Goal: Task Accomplishment & Management: Manage account settings

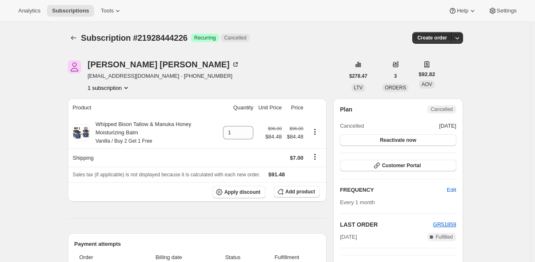
click at [118, 91] on button "1 subscription" at bounding box center [109, 88] width 42 height 8
click at [112, 89] on button "1 subscription" at bounding box center [109, 88] width 42 height 8
click at [116, 90] on button "1 subscription" at bounding box center [109, 88] width 42 height 8
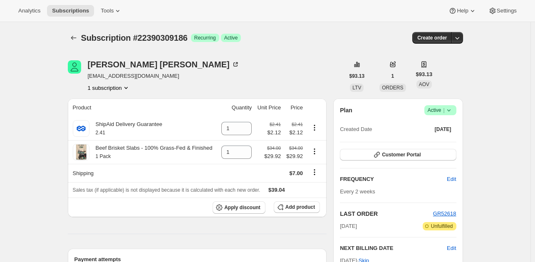
click at [127, 91] on icon "Product actions" at bounding box center [126, 88] width 8 height 8
click at [273, 49] on div "Subscription #22390309186. This page is ready Subscription #22390309186 Success…" at bounding box center [265, 38] width 395 height 32
click at [450, 109] on icon at bounding box center [447, 110] width 3 height 2
click at [448, 136] on button "Cancel subscription" at bounding box center [443, 140] width 52 height 13
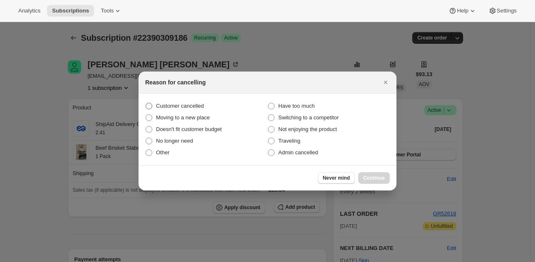
click at [207, 109] on label "Customer cancelled" at bounding box center [206, 106] width 122 height 12
click at [146, 103] on input "Customer cancelled" at bounding box center [146, 103] width 0 height 0
radio input "true"
click at [382, 178] on span "Continue" at bounding box center [374, 178] width 22 height 7
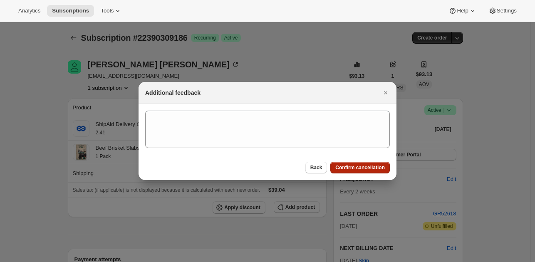
click at [343, 164] on span "Confirm cancellation" at bounding box center [359, 167] width 49 height 7
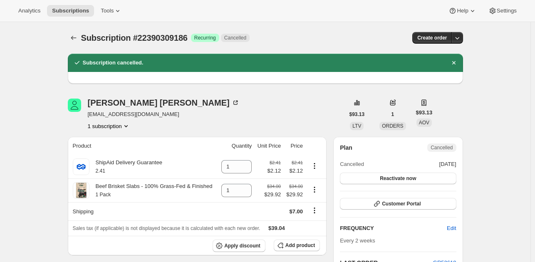
click at [117, 125] on button "1 subscription" at bounding box center [109, 126] width 42 height 8
click at [129, 126] on icon "Product actions" at bounding box center [126, 126] width 8 height 8
